Goal: Task Accomplishment & Management: Use online tool/utility

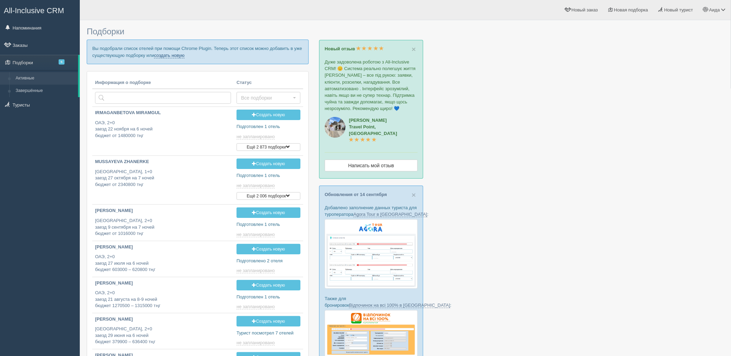
click at [180, 57] on link "создать новую" at bounding box center [169, 56] width 31 height 6
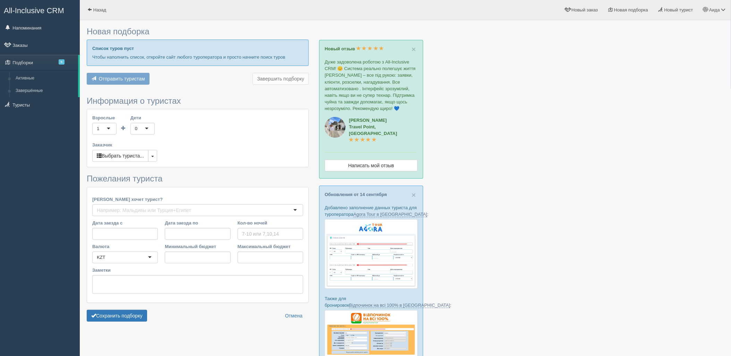
type input "7"
type input "1223200"
type input "2161000"
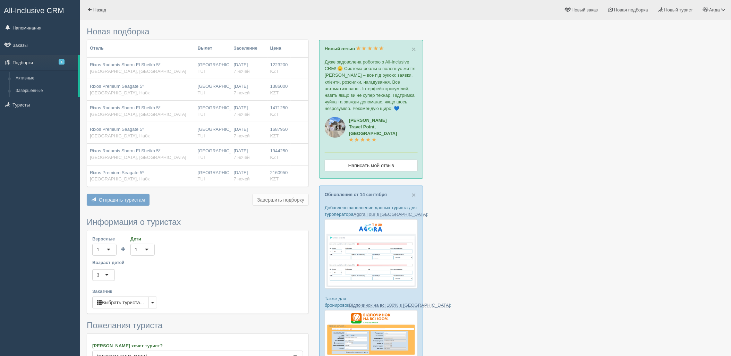
scroll to position [147, 0]
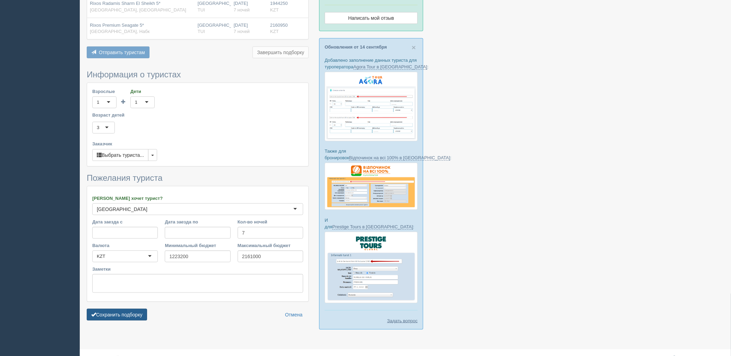
drag, startPoint x: 136, startPoint y: 321, endPoint x: 141, endPoint y: 320, distance: 5.1
click at [137, 321] on form "Информация о туристах Взрослые 1 1 Дети 1 1 0 1 2 3 4 5 6 7 8 9 10 11 12 13 14 …" at bounding box center [198, 197] width 222 height 254
click at [120, 316] on button "Сохранить подборку" at bounding box center [117, 315] width 60 height 12
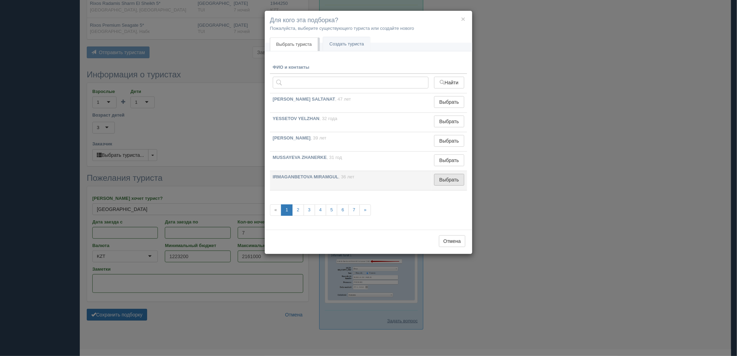
click at [435, 181] on button "Выбрать" at bounding box center [449, 180] width 30 height 12
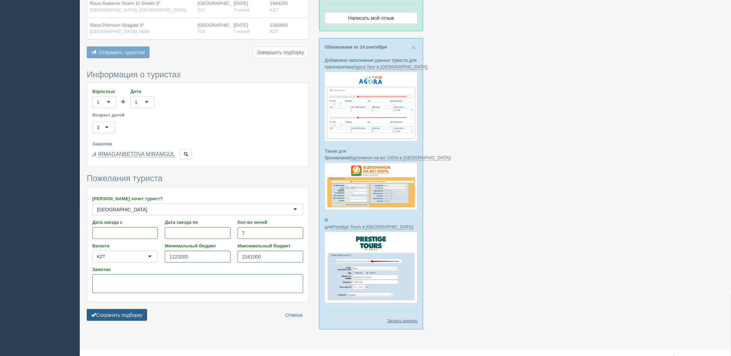
click at [122, 310] on button "Сохранить подборку" at bounding box center [117, 315] width 60 height 12
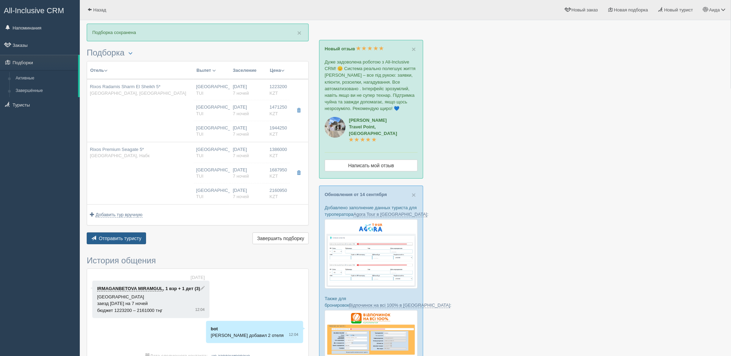
click at [116, 242] on button "Отправить туристу Отправить" at bounding box center [116, 238] width 59 height 12
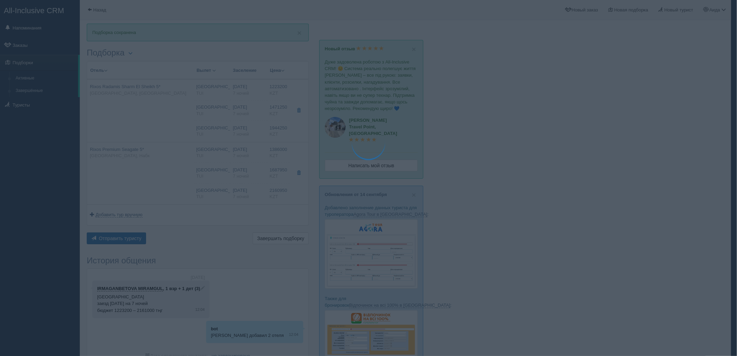
type textarea "🌞 Loremi dolo! Sitametcon Adi elitseddoei temporinc utlabore: 🌎 Etdolo, Magn-al…"
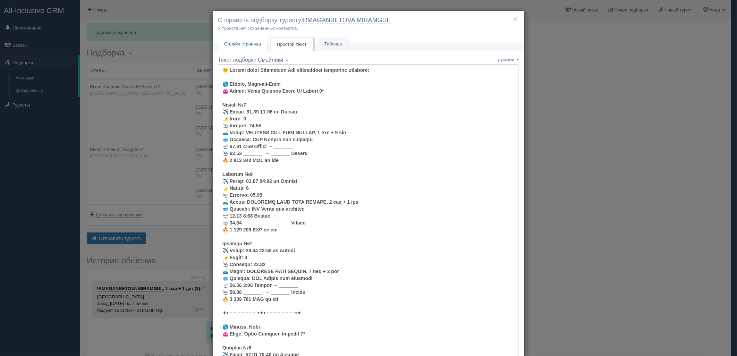
click at [243, 43] on span "Онлайн страница" at bounding box center [242, 43] width 37 height 5
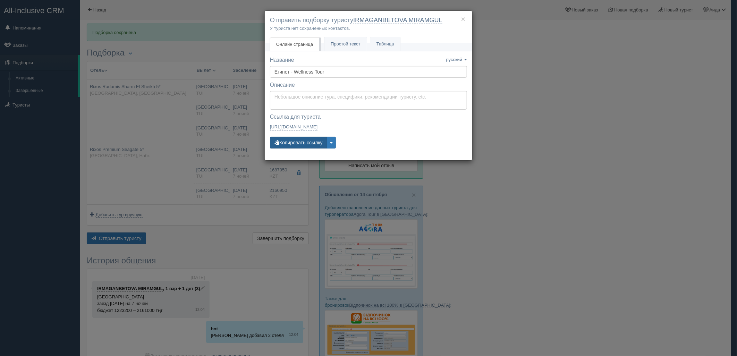
click at [299, 141] on button "Копировать ссылку" at bounding box center [298, 143] width 57 height 12
